Goal: Complete application form

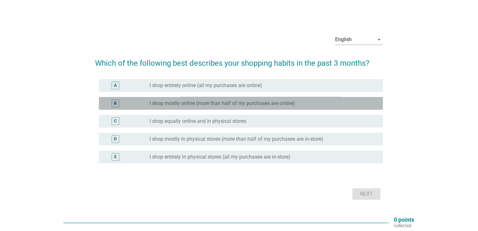
click at [284, 100] on label "I shop mostly online (more than half of my purchases are online)" at bounding box center [223, 103] width 146 height 6
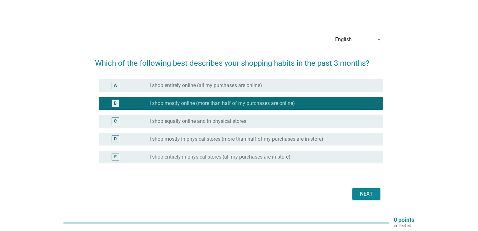
click at [280, 114] on div "C radio_button_unchecked I shop equally online and in physical stores" at bounding box center [239, 121] width 288 height 18
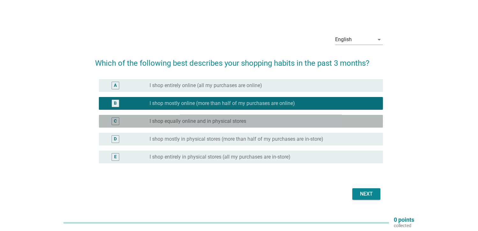
click at [277, 119] on div "radio_button_unchecked I shop equally online and in physical stores" at bounding box center [261, 121] width 223 height 6
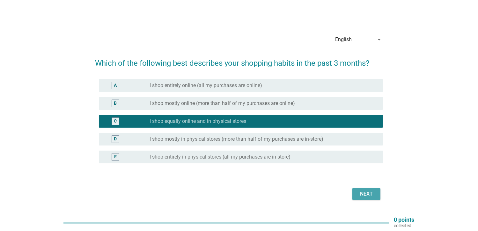
click at [368, 192] on div "Next" at bounding box center [367, 194] width 18 height 8
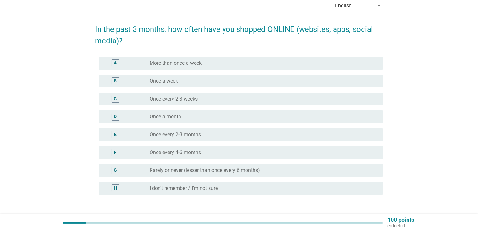
scroll to position [34, 0]
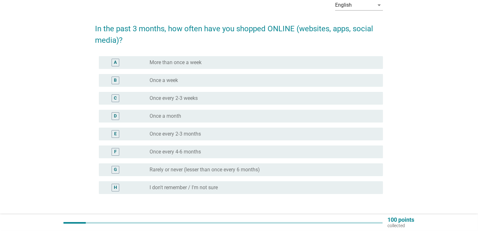
click at [285, 78] on div "radio_button_unchecked Once a week" at bounding box center [261, 80] width 223 height 6
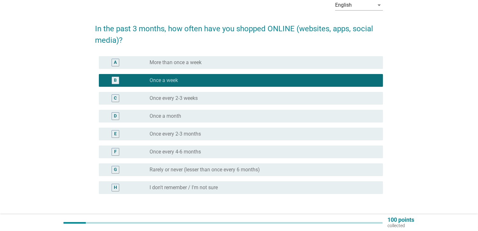
scroll to position [80, 0]
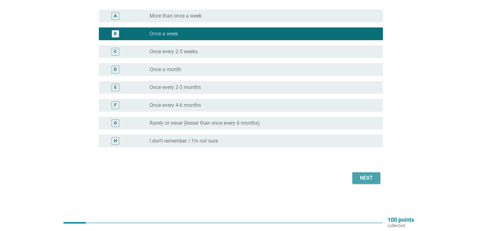
click at [374, 175] on div "Next" at bounding box center [367, 178] width 18 height 8
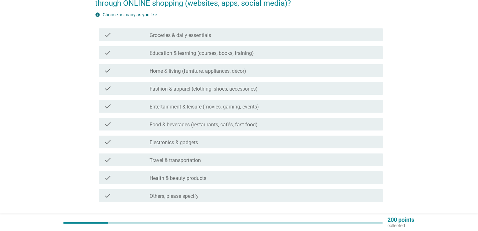
scroll to position [71, 0]
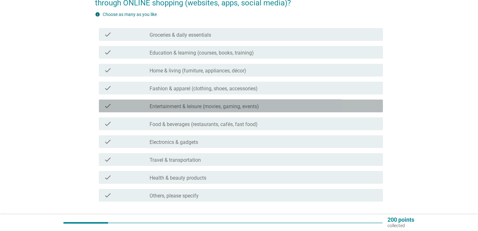
click at [300, 108] on div "check_box_outline_blank Entertainment & leisure (movies, gaming, events)" at bounding box center [264, 106] width 229 height 8
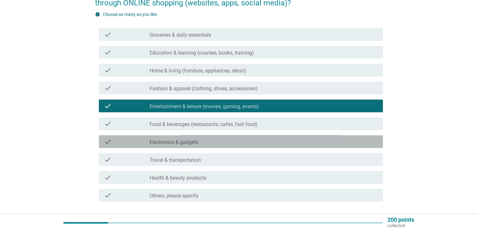
click at [273, 144] on div "check_box_outline_blank Electronics & gadgets" at bounding box center [264, 142] width 229 height 8
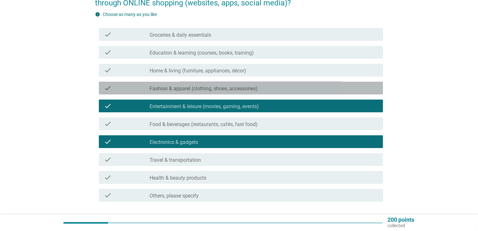
click at [275, 88] on div "check_box_outline_blank Fashion & apparel (clothing, shoes, accessories)" at bounding box center [264, 88] width 229 height 8
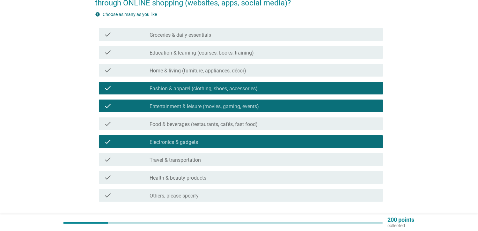
scroll to position [117, 0]
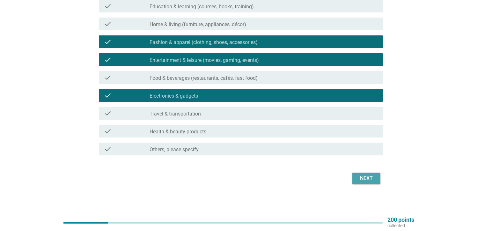
click at [372, 182] on button "Next" at bounding box center [367, 178] width 28 height 11
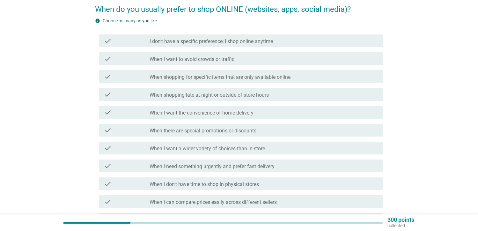
scroll to position [54, 0]
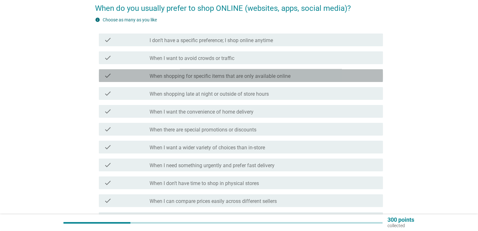
click at [355, 76] on div "check_box_outline_blank When shopping for specific items that are only availabl…" at bounding box center [264, 76] width 229 height 8
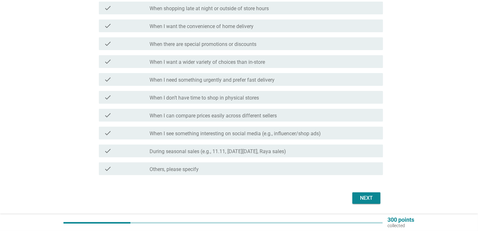
scroll to position [140, 0]
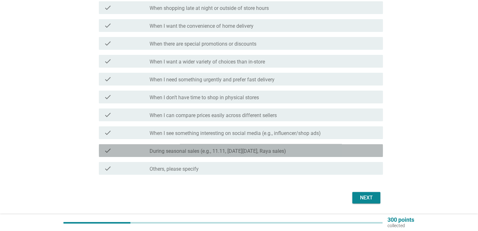
click at [331, 155] on div "check check_box_outline_blank During seasonal sales (e.g., 11.11, [DATE][DATE],…" at bounding box center [241, 150] width 284 height 13
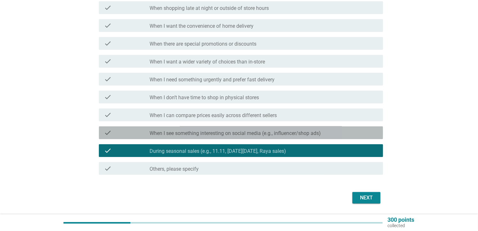
click at [320, 127] on div "check check_box_outline_blank When I see something interesting on social media …" at bounding box center [241, 132] width 284 height 13
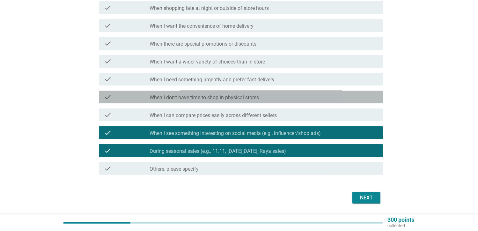
click at [304, 94] on div "check_box_outline_blank When I don’t have time to shop in physical stores" at bounding box center [264, 97] width 229 height 8
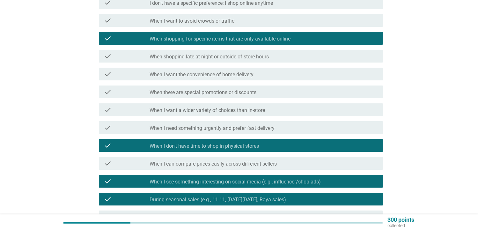
scroll to position [89, 0]
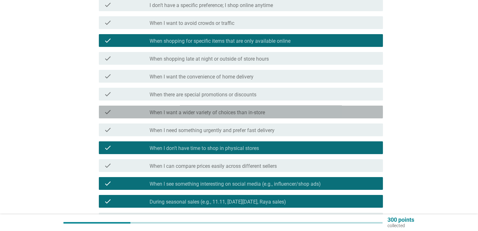
click at [285, 110] on div "check_box_outline_blank When I want a wider variety of choices than in-store" at bounding box center [264, 112] width 229 height 8
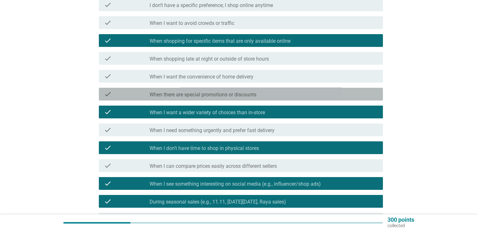
click at [288, 94] on div "check_box_outline_blank When there are special promotions or discounts" at bounding box center [264, 94] width 229 height 8
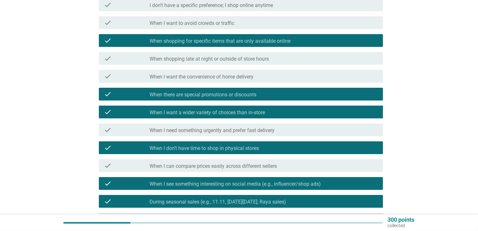
scroll to position [160, 0]
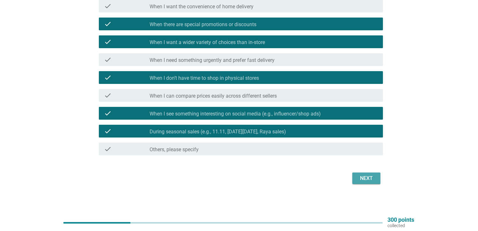
click at [366, 180] on div "Next" at bounding box center [367, 179] width 18 height 8
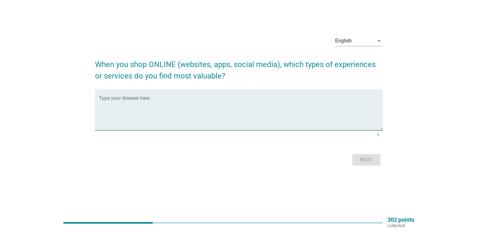
scroll to position [0, 0]
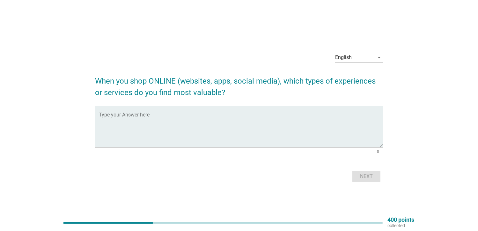
click at [292, 118] on textarea "Type your Answer here" at bounding box center [241, 131] width 284 height 34
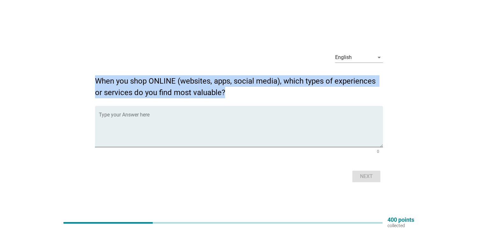
drag, startPoint x: 229, startPoint y: 92, endPoint x: 96, endPoint y: 83, distance: 133.7
click at [96, 83] on h2 "When you shop ONLINE (websites, apps, social media), which types of experiences…" at bounding box center [239, 83] width 288 height 29
copy h2 "When you shop ONLINE (websites, apps, social media), which types of experiences…"
click at [156, 111] on div "Type your Answer here" at bounding box center [241, 126] width 284 height 41
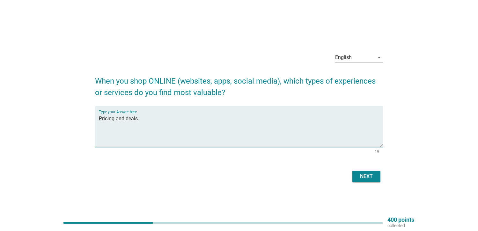
type textarea "Pricing and deals."
click at [353, 171] on button "Next" at bounding box center [367, 176] width 28 height 11
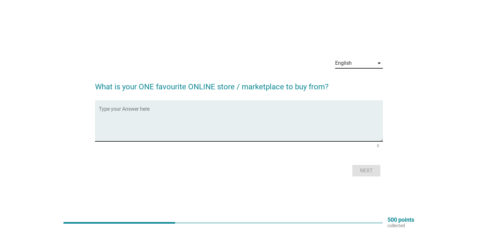
click at [156, 111] on textarea "Type your Answer here" at bounding box center [241, 125] width 284 height 34
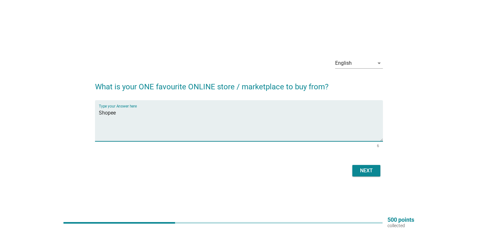
type textarea "Shopee"
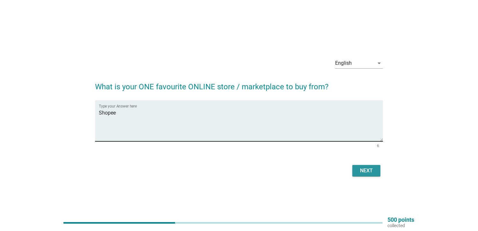
click at [353, 165] on button "Next" at bounding box center [367, 170] width 28 height 11
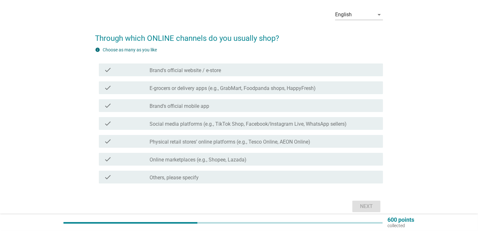
scroll to position [24, 0]
click at [280, 162] on div "check_box_outline_blank Online marketplaces (e.g., Shopee, Lazada)" at bounding box center [264, 159] width 229 height 8
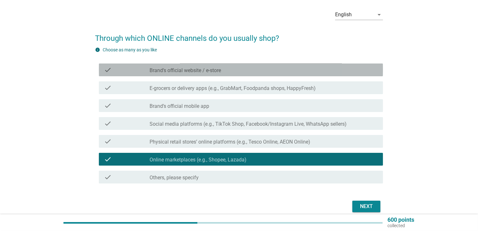
click at [263, 72] on div "check_box_outline_blank Brand’s official website / e-store" at bounding box center [264, 70] width 229 height 8
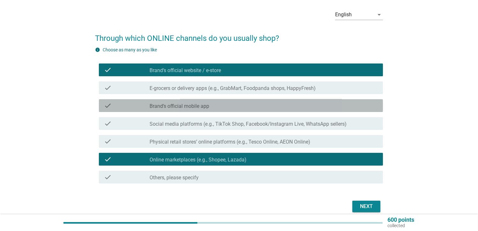
click at [256, 109] on div "check_box_outline_blank Brand’s official mobile app" at bounding box center [264, 106] width 229 height 8
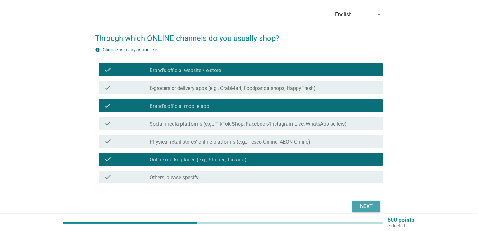
click at [367, 205] on div "Next" at bounding box center [367, 207] width 18 height 8
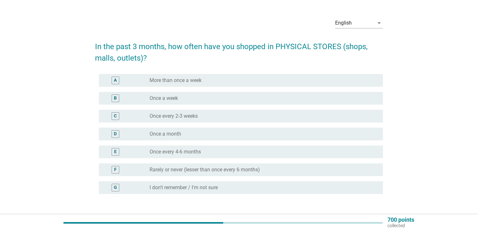
scroll to position [17, 0]
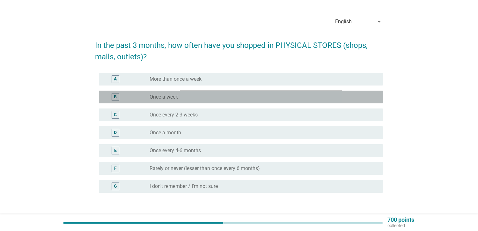
click at [276, 94] on div "radio_button_unchecked Once a week" at bounding box center [261, 97] width 223 height 6
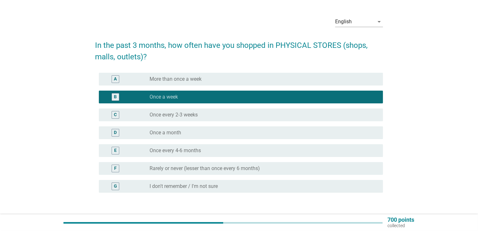
scroll to position [63, 0]
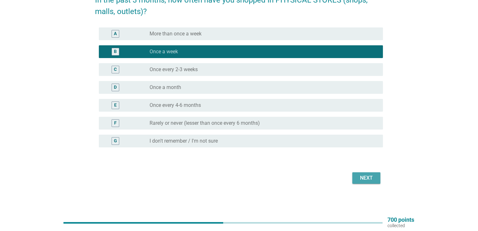
click at [367, 176] on div "Next" at bounding box center [367, 178] width 18 height 8
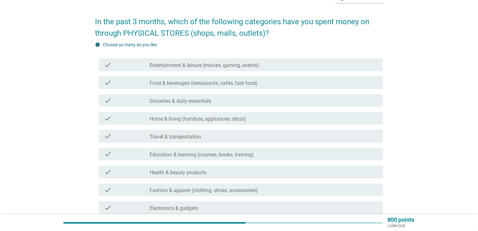
scroll to position [41, 0]
click at [341, 74] on div "check check_box_outline_blank Food & beverages (restaurants, cafés, fast food)" at bounding box center [239, 82] width 288 height 18
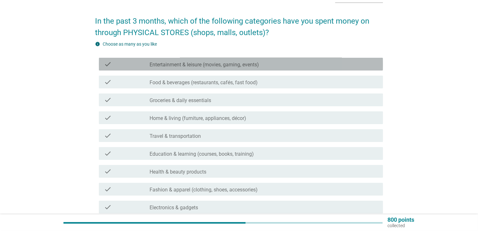
click at [340, 67] on div "check_box_outline_blank Entertainment & leisure (movies, gaming, events)" at bounding box center [264, 64] width 229 height 8
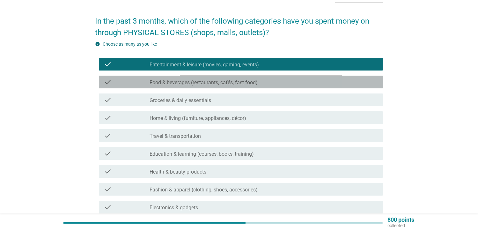
click at [331, 78] on div "check_box_outline_blank Food & beverages (restaurants, cafés, fast food)" at bounding box center [264, 82] width 229 height 8
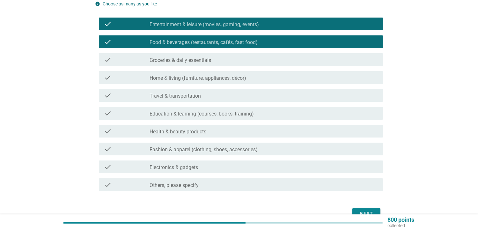
scroll to position [82, 0]
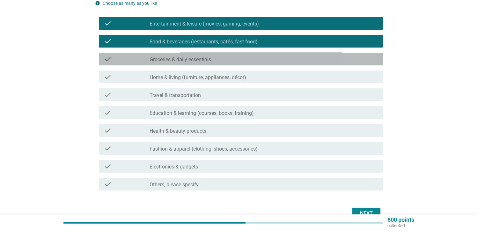
click at [329, 59] on div "check_box_outline_blank Groceries & daily essentials" at bounding box center [264, 59] width 229 height 8
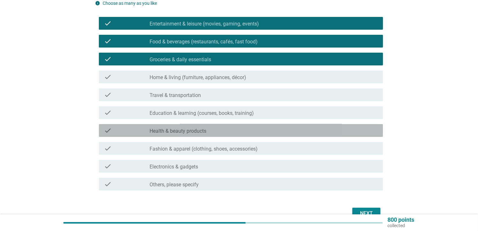
click at [289, 133] on div "check_box_outline_blank Health & beauty products" at bounding box center [264, 131] width 229 height 8
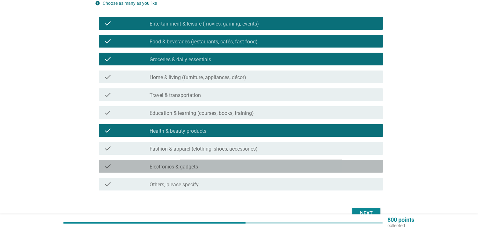
click at [277, 167] on div "check_box_outline_blank Electronics & gadgets" at bounding box center [264, 166] width 229 height 8
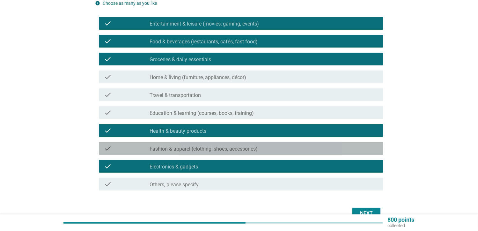
click at [344, 146] on div "check_box_outline_blank Fashion & apparel (clothing, shoes, accessories)" at bounding box center [264, 149] width 229 height 8
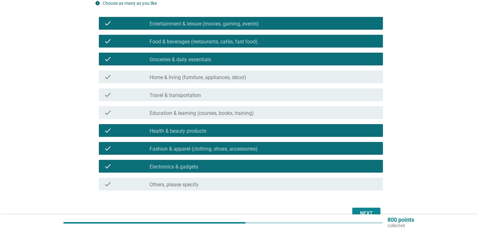
click at [372, 209] on div "Next" at bounding box center [239, 213] width 288 height 15
click at [372, 209] on button "Next" at bounding box center [367, 213] width 28 height 11
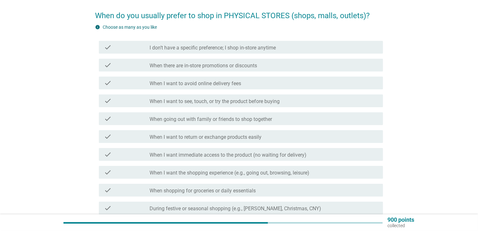
scroll to position [47, 0]
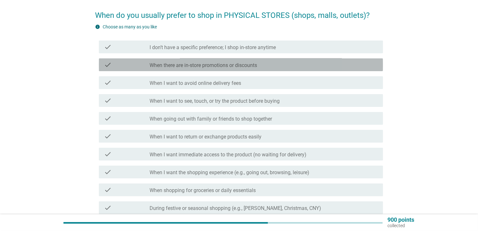
click at [267, 67] on div "check_box_outline_blank When there are in-store promotions or discounts" at bounding box center [264, 65] width 229 height 8
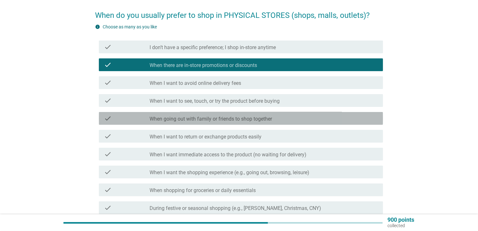
click at [256, 120] on label "When going out with family or friends to shop together" at bounding box center [211, 119] width 123 height 6
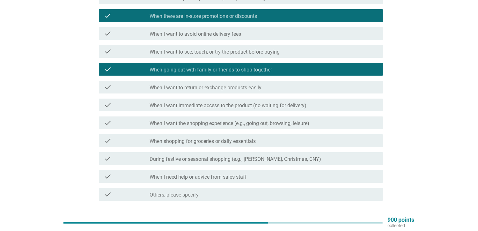
scroll to position [94, 0]
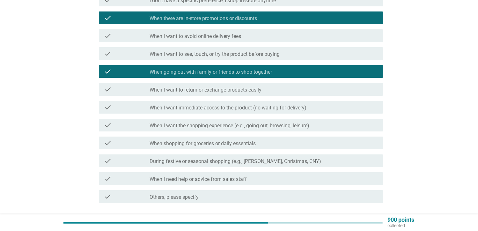
click at [252, 168] on div "check check_box_outline_blank During festive or seasonal shopping (e.g., [PERSO…" at bounding box center [239, 161] width 288 height 18
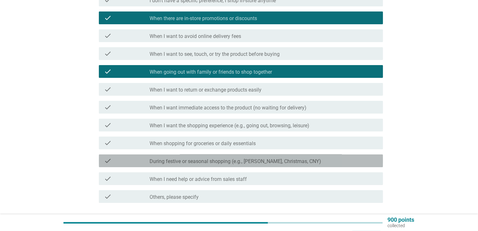
click at [253, 165] on div "check check_box_outline_blank During festive or seasonal shopping (e.g., [PERSO…" at bounding box center [241, 160] width 284 height 13
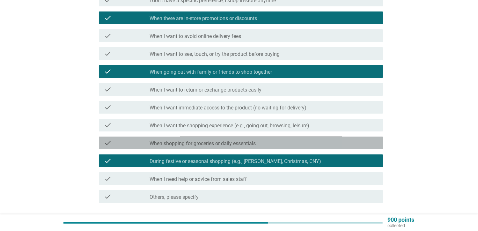
click at [248, 145] on label "When shopping for groceries or daily essentials" at bounding box center [203, 143] width 106 height 6
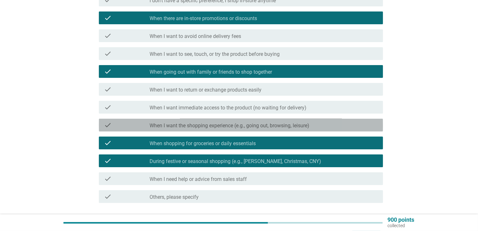
click at [254, 125] on label "When I want the shopping experience (e.g., going out, browsing, leisure)" at bounding box center [230, 126] width 160 height 6
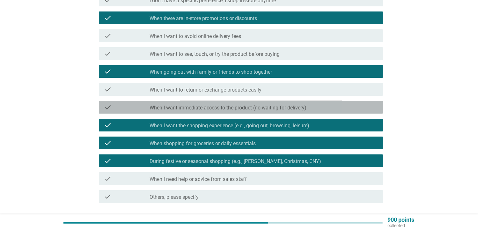
click at [259, 109] on label "When I want immediate access to the product (no waiting for delivery)" at bounding box center [228, 108] width 157 height 6
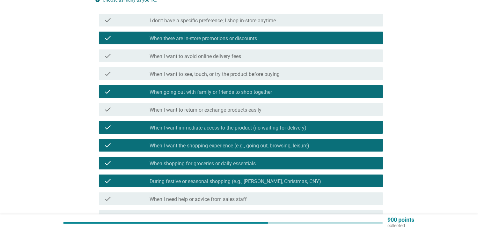
scroll to position [73, 0]
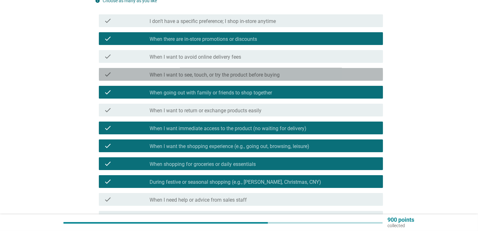
click at [315, 76] on div "check_box_outline_blank When I want to see, touch, or try the product before bu…" at bounding box center [264, 75] width 229 height 8
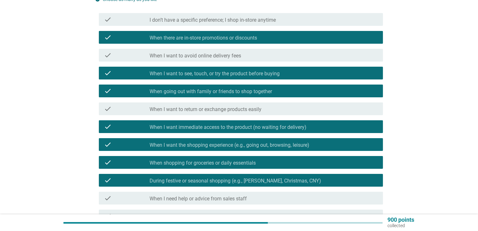
scroll to position [142, 0]
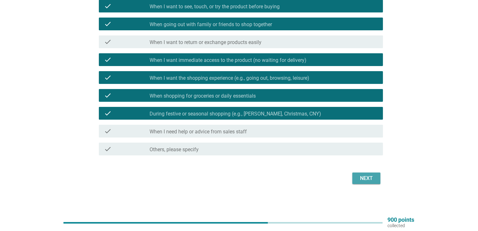
click at [370, 179] on div "Next" at bounding box center [367, 179] width 18 height 8
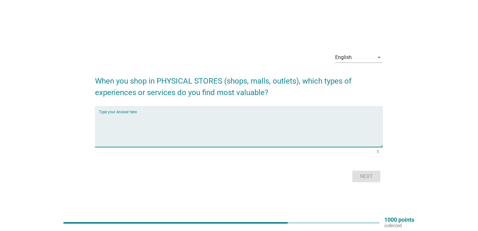
click at [188, 115] on textarea "Type your Answer here" at bounding box center [241, 131] width 284 height 34
type textarea "S"
type textarea "Pricing and deals too."
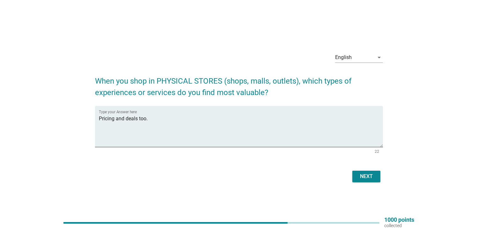
click at [367, 177] on div "Next" at bounding box center [367, 177] width 18 height 8
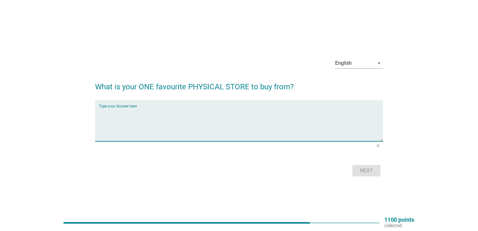
click at [286, 115] on textarea "Type your Answer here" at bounding box center [241, 125] width 284 height 34
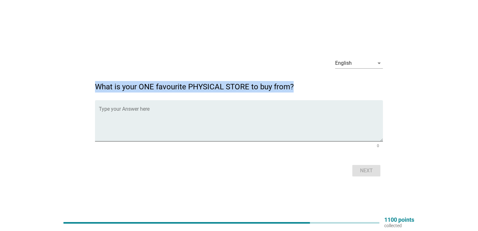
drag, startPoint x: 94, startPoint y: 86, endPoint x: 293, endPoint y: 80, distance: 199.3
click at [293, 80] on div "English arrow_drop_down What is your ONE favourite PHYSICAL STORE to buy from? …" at bounding box center [239, 116] width 298 height 136
copy h2 "What is your ONE favourite PHYSICAL STORE to buy from?"
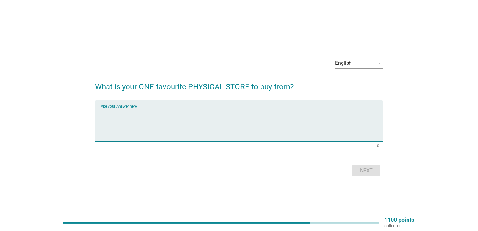
click at [234, 113] on textarea "Type your Answer here" at bounding box center [241, 125] width 284 height 34
type textarea "Ikea"
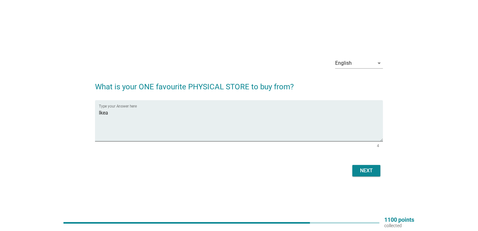
click at [352, 173] on div "Next" at bounding box center [239, 170] width 288 height 15
click at [355, 173] on button "Next" at bounding box center [367, 170] width 28 height 11
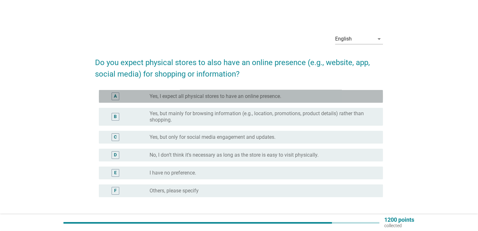
click at [276, 99] on label "Yes, I expect all physical stores to have an online presence." at bounding box center [216, 96] width 132 height 6
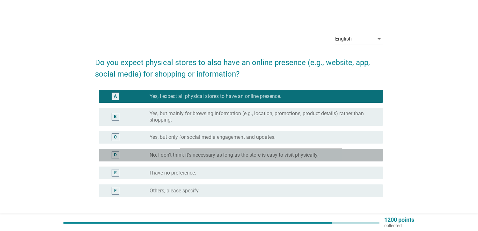
click at [258, 152] on label "No, I don’t think it’s necessary as long as the store is easy to visit physical…" at bounding box center [234, 155] width 169 height 6
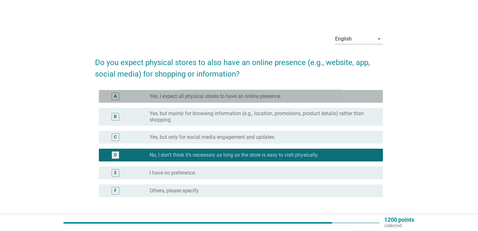
click at [274, 98] on label "Yes, I expect all physical stores to have an online presence." at bounding box center [216, 96] width 132 height 6
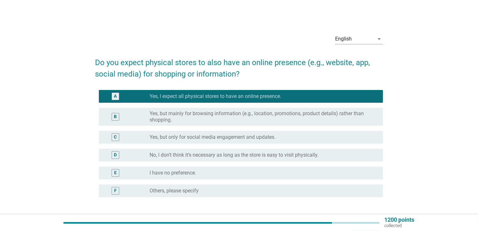
scroll to position [24, 0]
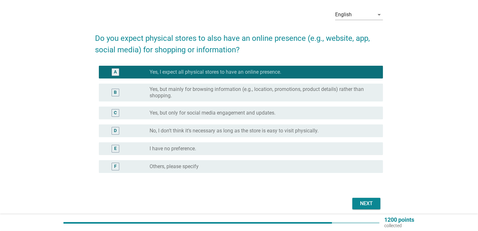
click at [365, 205] on div "Next" at bounding box center [367, 204] width 18 height 8
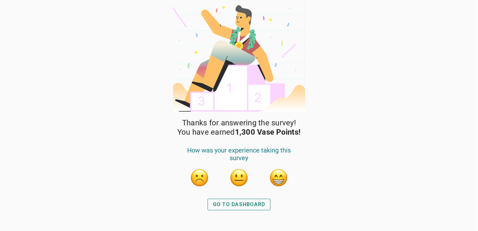
click at [281, 180] on button "button" at bounding box center [278, 177] width 19 height 19
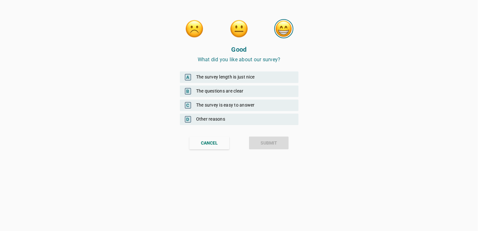
click at [244, 82] on div "A The survey length is just nice" at bounding box center [239, 76] width 119 height 11
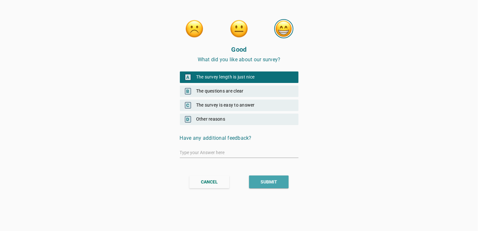
click at [272, 176] on button "SUBMIT" at bounding box center [269, 182] width 40 height 13
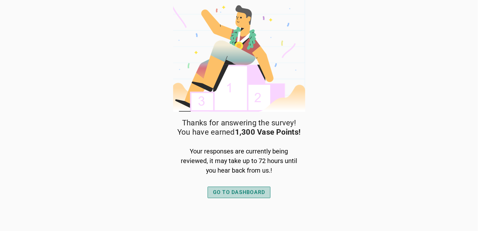
click at [257, 193] on div "GO TO DASHBOARD" at bounding box center [239, 193] width 52 height 8
